Goal: Register for event/course

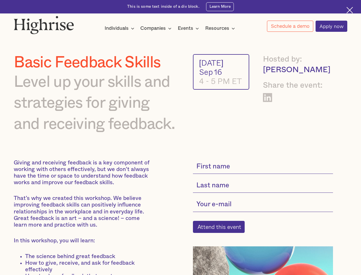
click at [44, 23] on img at bounding box center [44, 25] width 60 height 18
click at [120, 29] on div "Individuals" at bounding box center [117, 28] width 24 height 7
click at [157, 29] on div "Companies" at bounding box center [152, 28] width 25 height 7
click at [190, 29] on div "Events" at bounding box center [185, 28] width 15 height 7
click at [44, 23] on img at bounding box center [44, 25] width 60 height 18
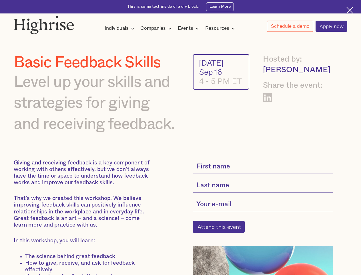
click at [120, 29] on div "Individuals" at bounding box center [117, 28] width 24 height 7
click at [157, 29] on div "Companies" at bounding box center [152, 28] width 25 height 7
click at [190, 29] on div "Events" at bounding box center [185, 28] width 15 height 7
click at [222, 29] on div "Resources" at bounding box center [217, 28] width 24 height 7
click at [290, 26] on link "Schedule a demo" at bounding box center [290, 26] width 46 height 11
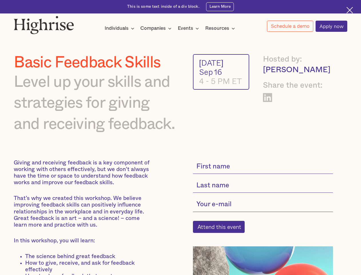
click at [0, 0] on div "Interested in a complimentary coaching session with one of our coaches? Share y…" at bounding box center [0, 0] width 0 height 0
